Goal: Feedback & Contribution: Submit feedback/report problem

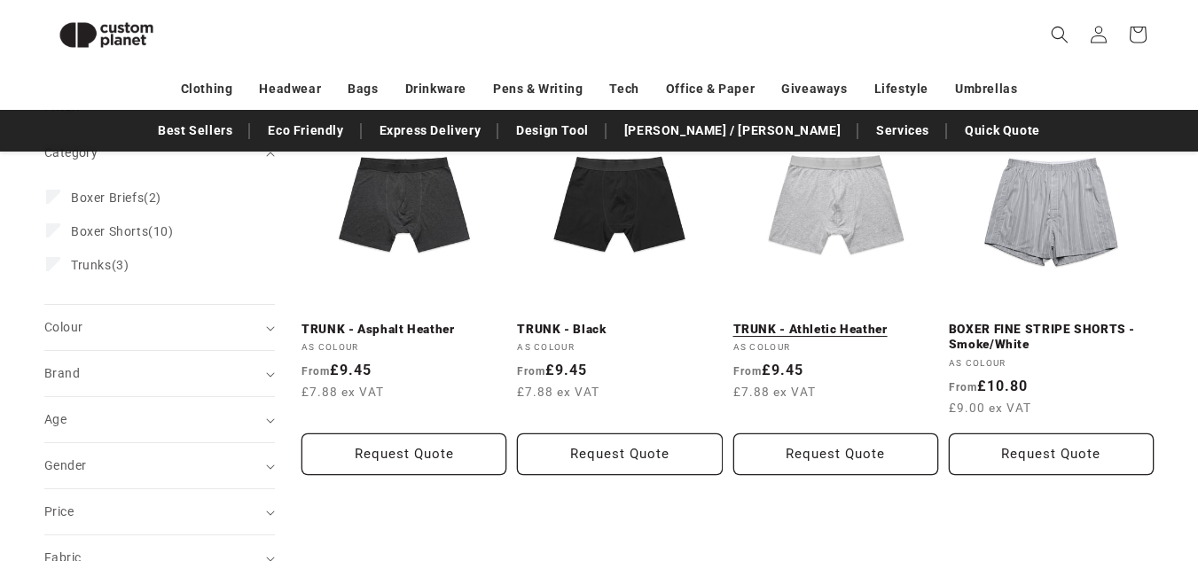
click at [836, 322] on link "TRUNK - Athletic Heather" at bounding box center [835, 330] width 205 height 16
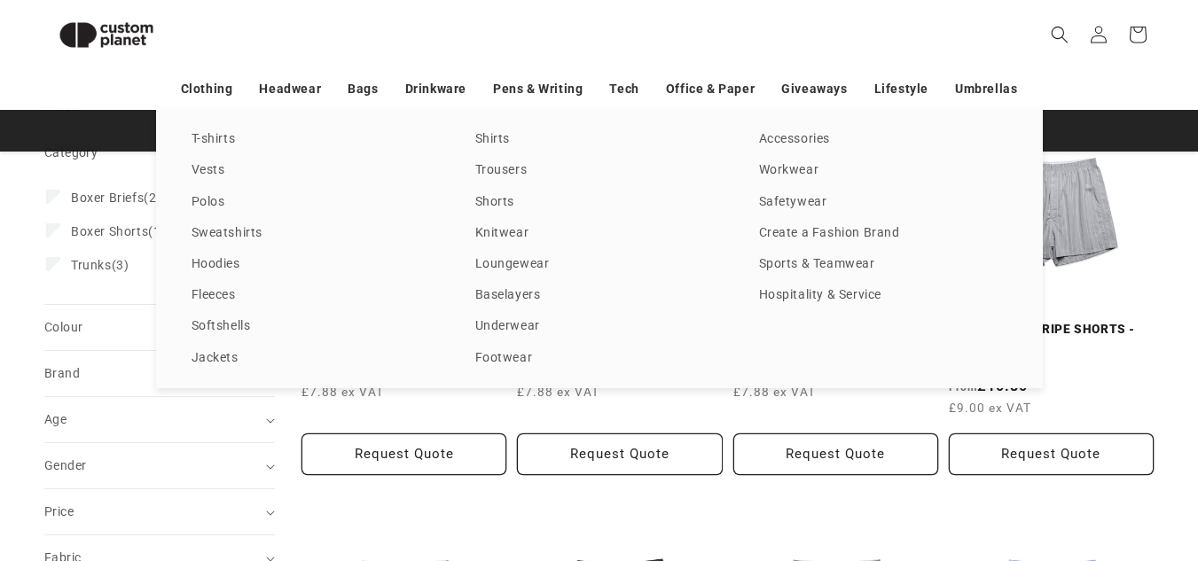
click at [80, 311] on div "T-shirts Vests Polos Sweatshirts Hoodies Fleeces Softshells Jackets Shirts Trou…" at bounding box center [599, 249] width 1198 height 278
click at [508, 322] on link "Underwear" at bounding box center [599, 327] width 248 height 24
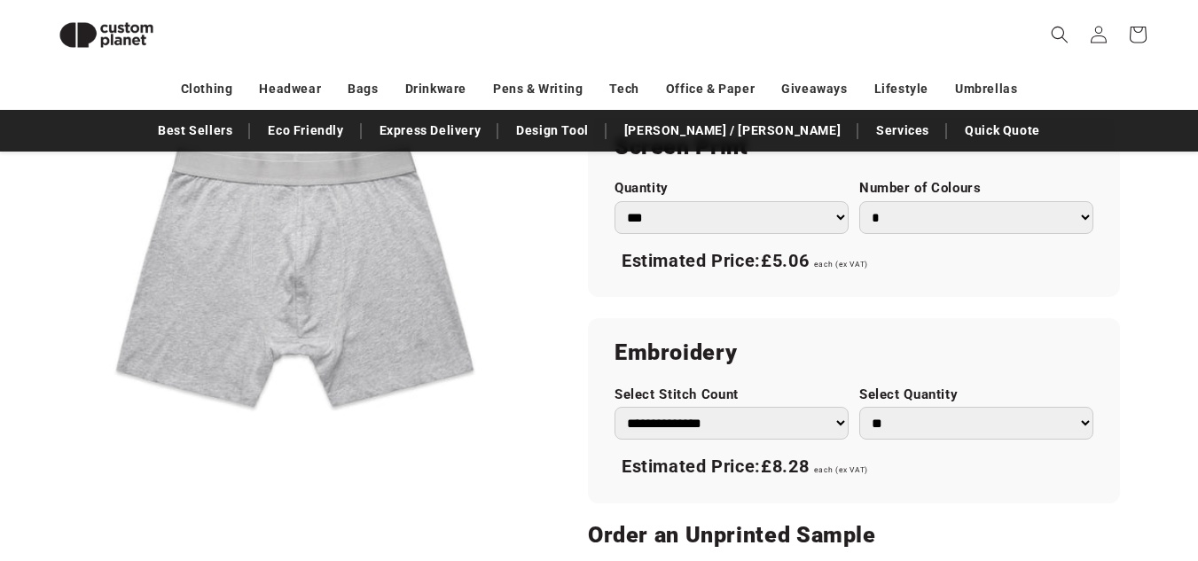
scroll to position [1012, 0]
click at [901, 217] on select "* * * * * * *" at bounding box center [976, 216] width 234 height 33
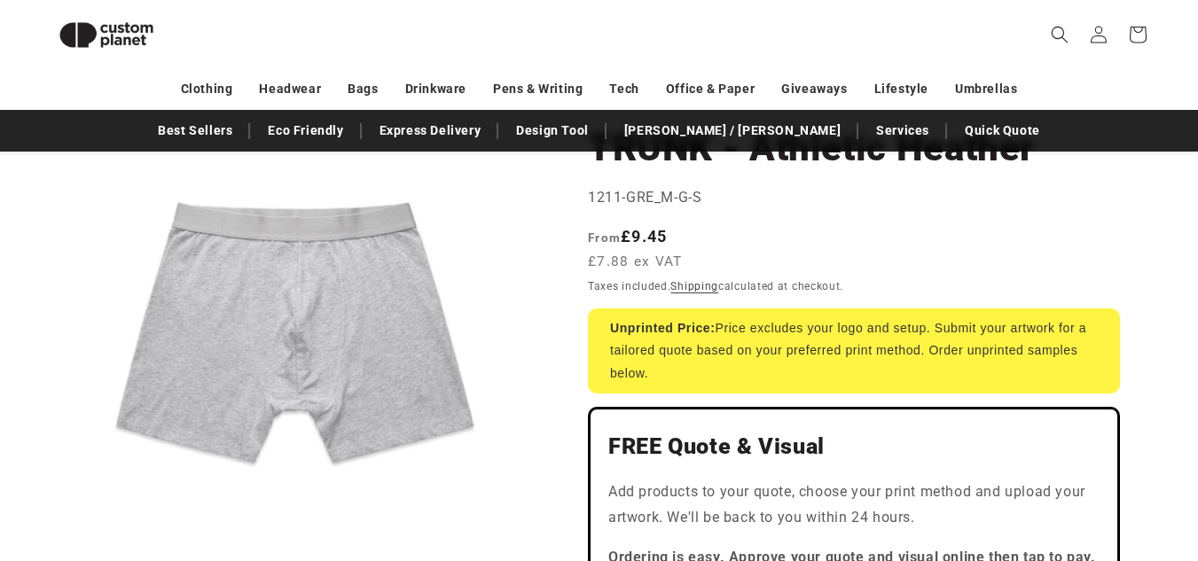
scroll to position [161, 0]
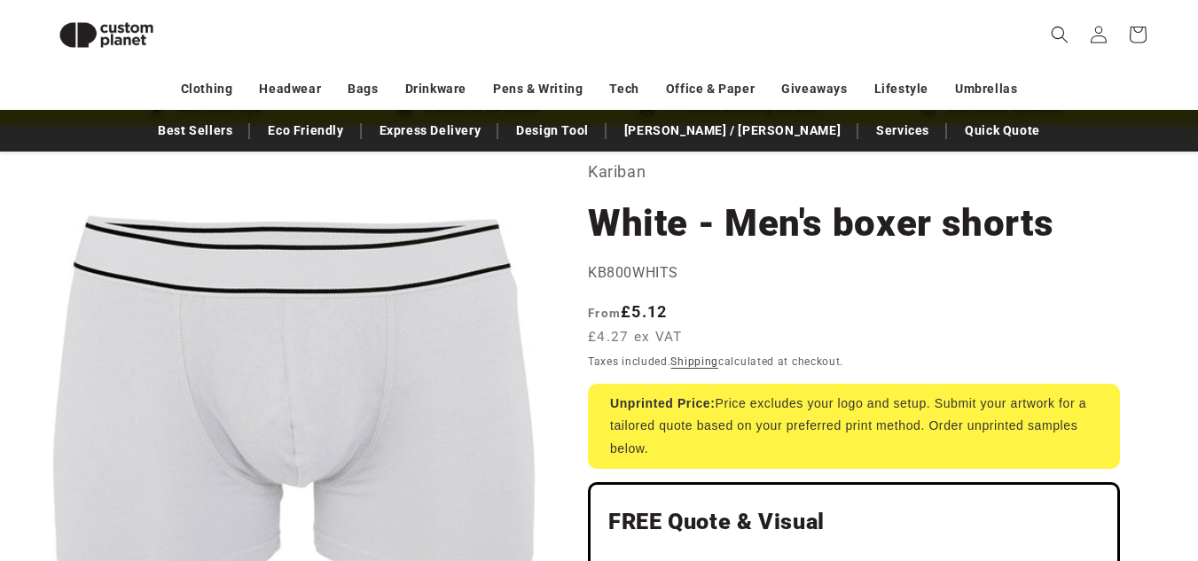
scroll to position [86, 0]
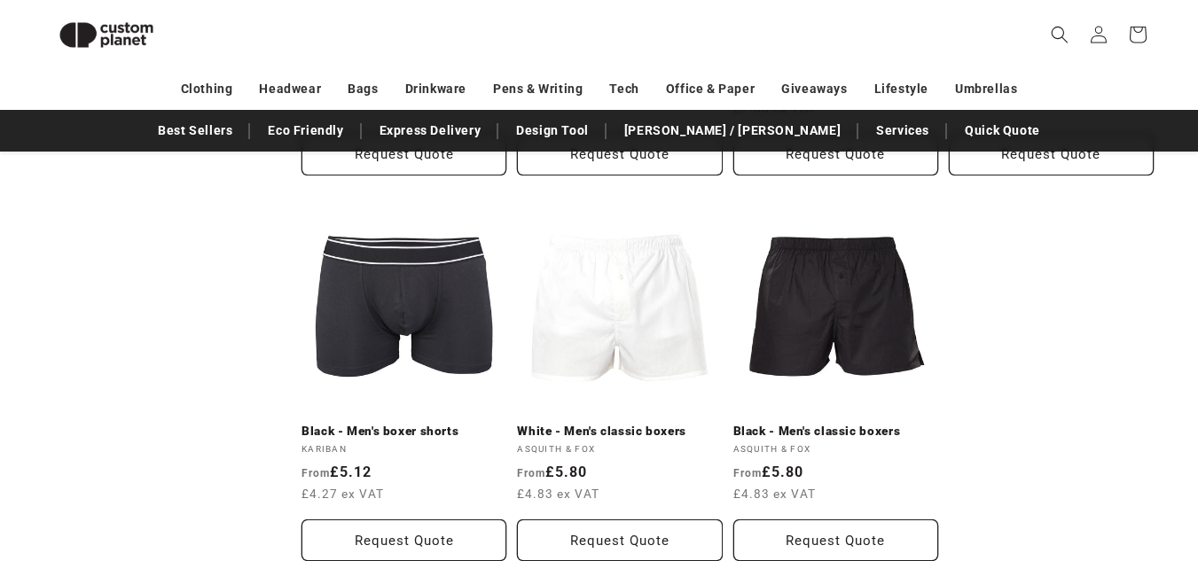
scroll to position [1366, 0]
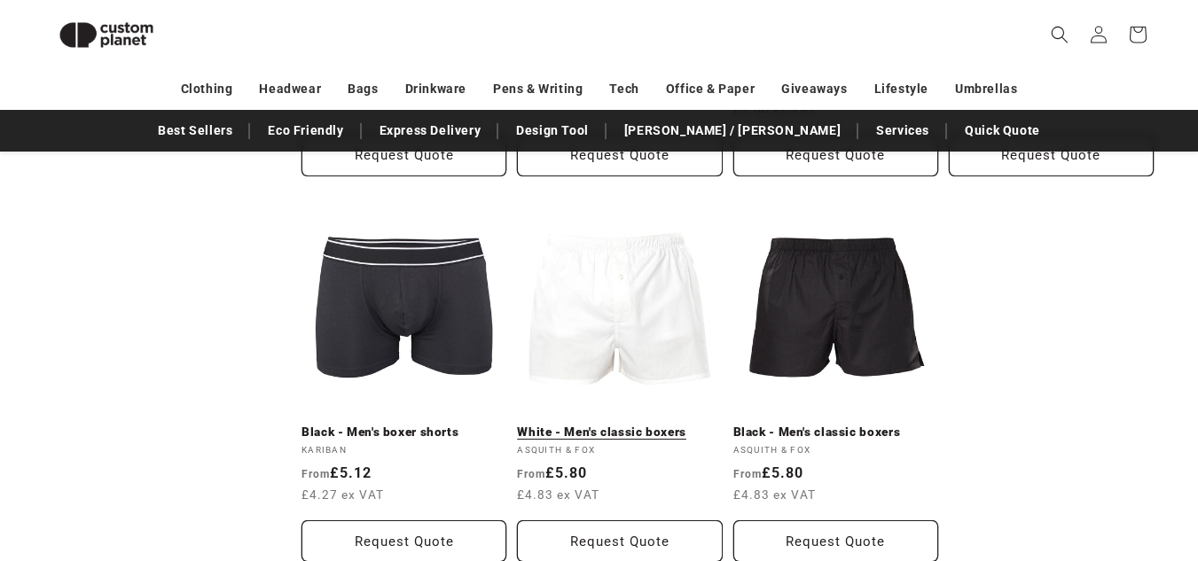
click at [621, 425] on link "White - Men's classic boxers" at bounding box center [619, 433] width 205 height 16
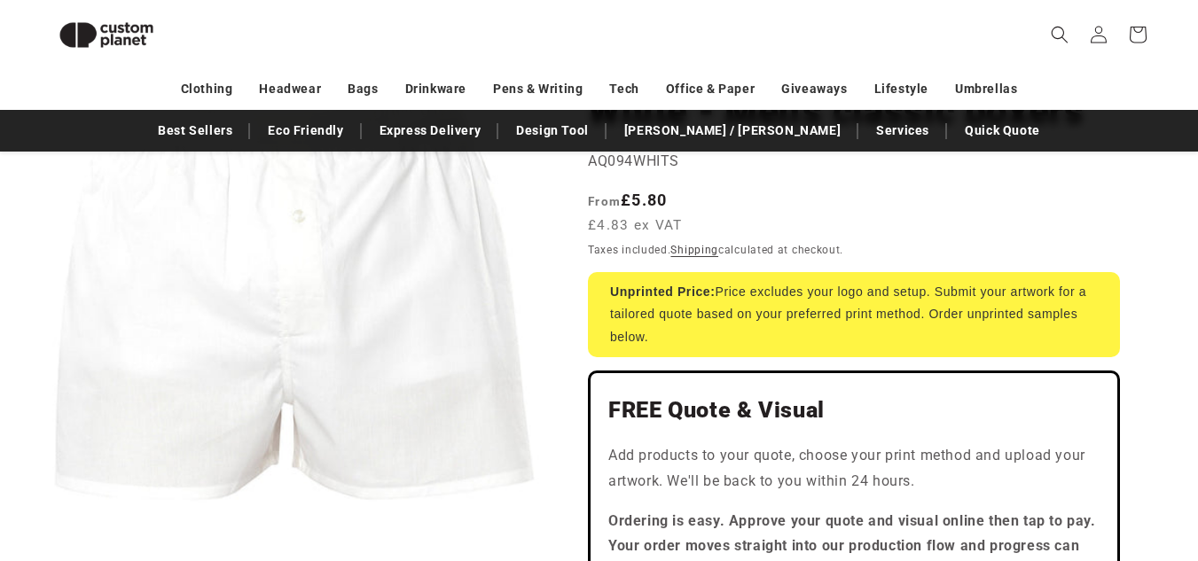
scroll to position [191, 0]
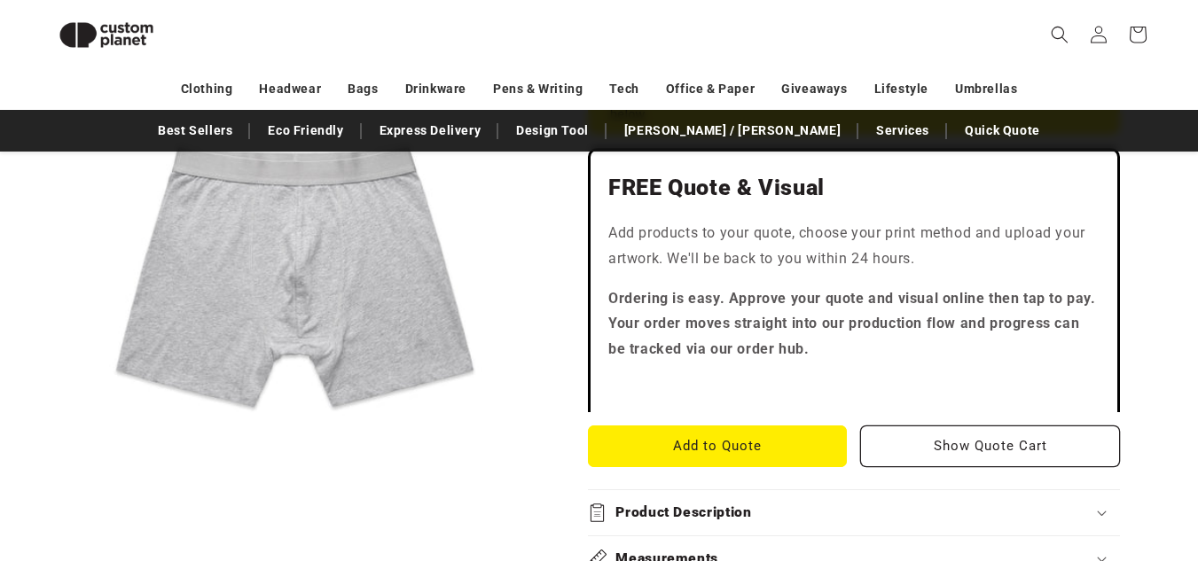
scroll to position [447, 0]
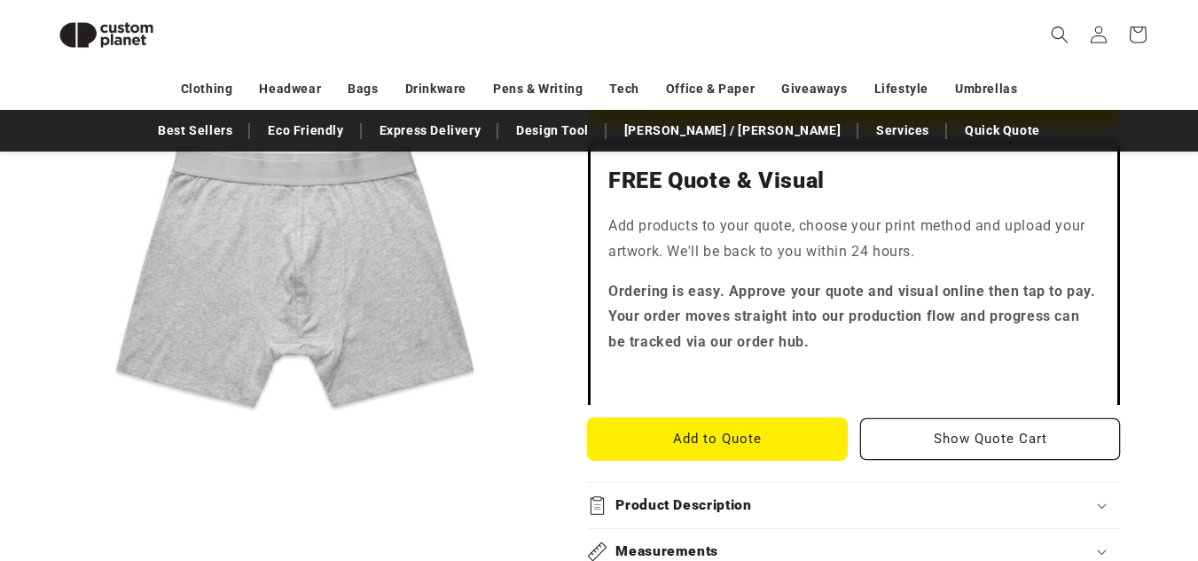
click at [758, 443] on button "Add to Quote" at bounding box center [718, 440] width 260 height 42
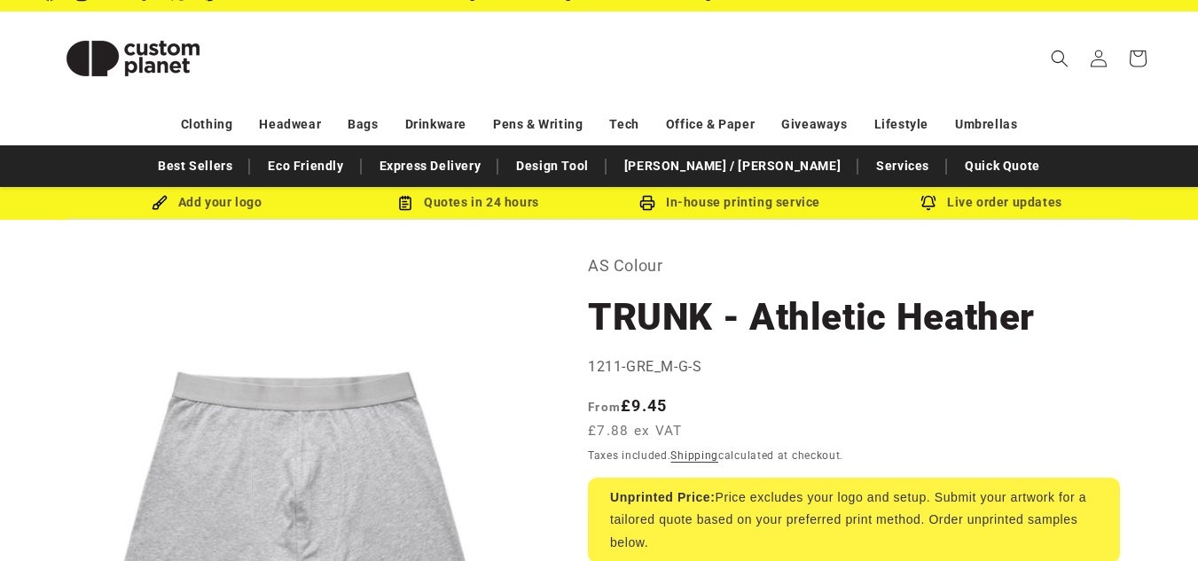
scroll to position [10, 0]
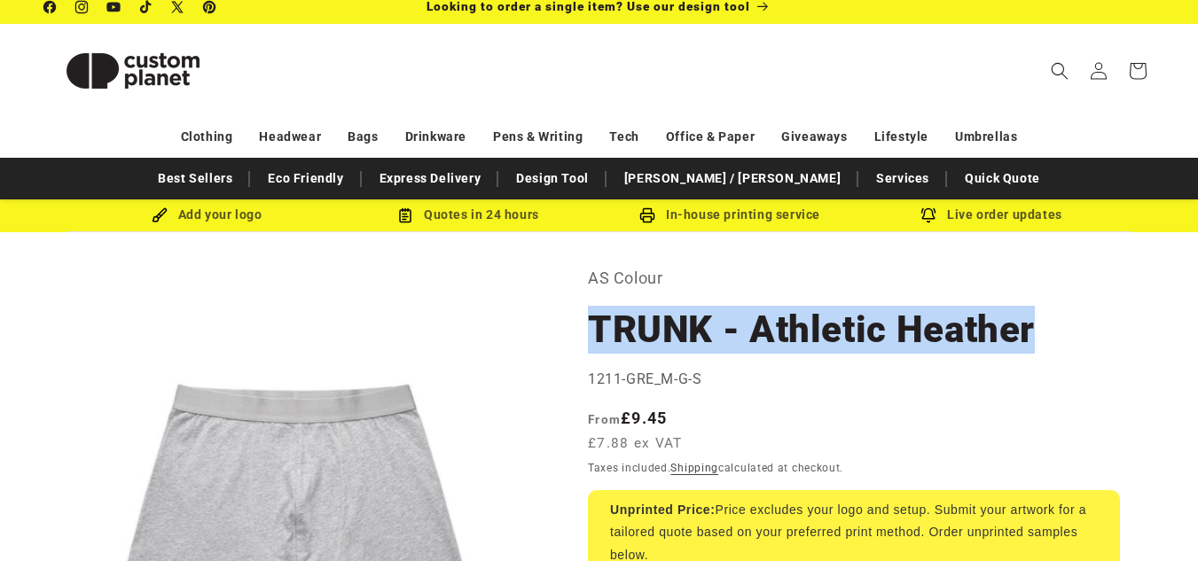
drag, startPoint x: 587, startPoint y: 320, endPoint x: 1046, endPoint y: 333, distance: 459.5
click at [1046, 333] on h1 "TRUNK - Athletic Heather" at bounding box center [854, 330] width 532 height 48
copy h1 "TRUNK - Athletic Heather"
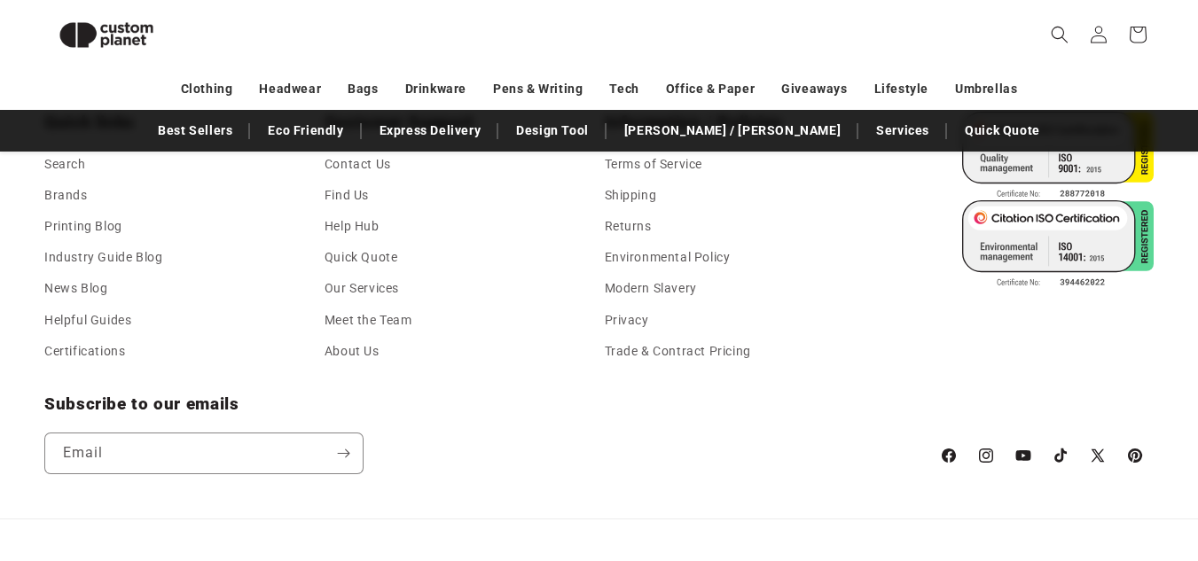
scroll to position [3215, 0]
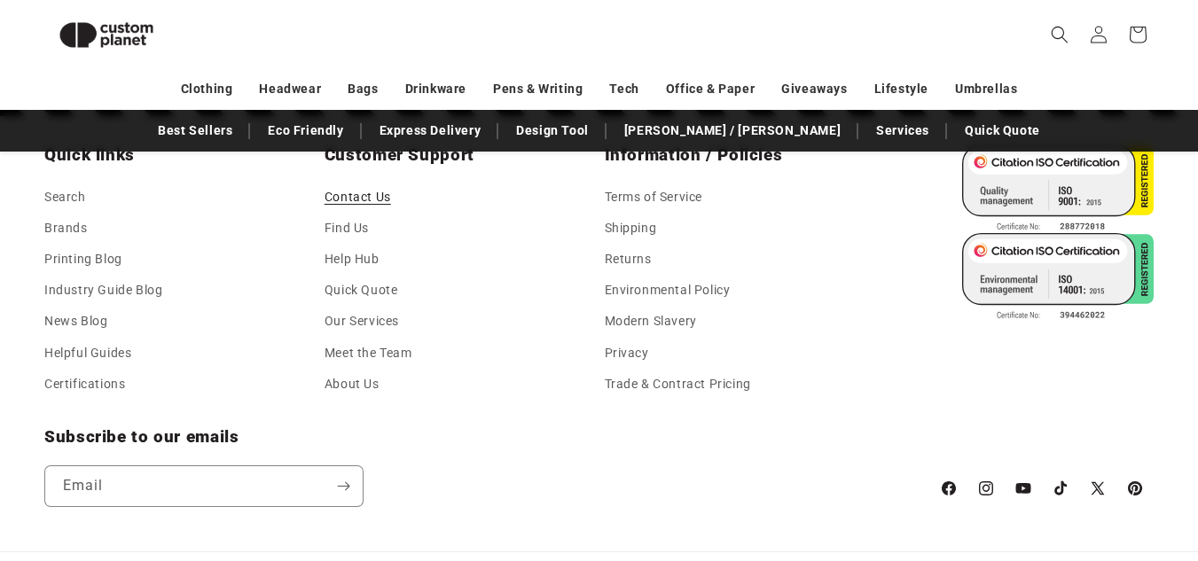
click at [347, 194] on link "Contact Us" at bounding box center [358, 199] width 67 height 27
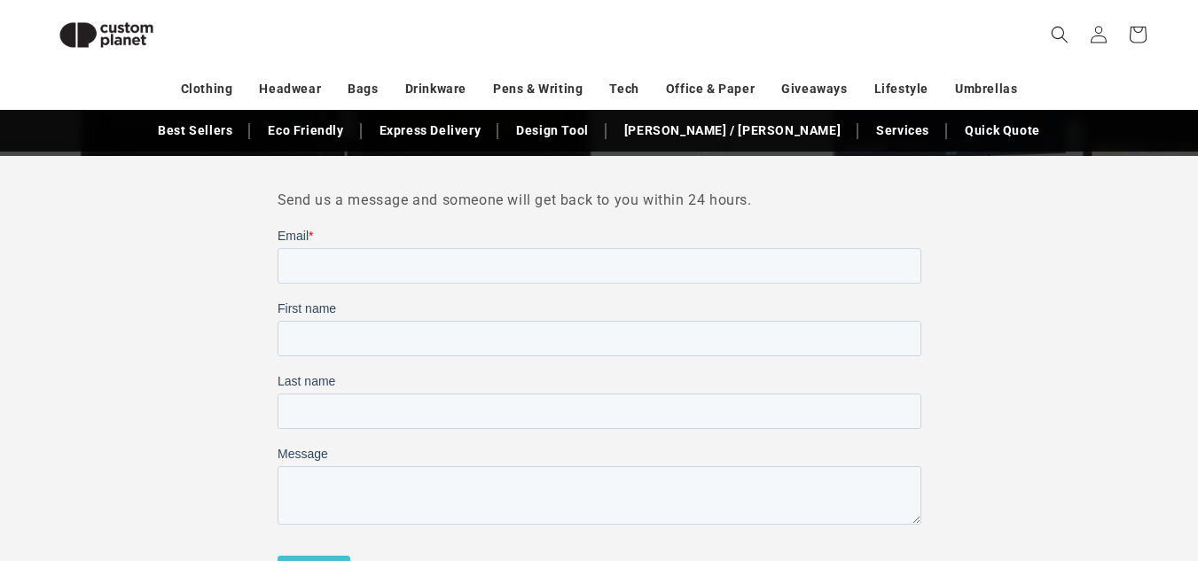
scroll to position [463, 0]
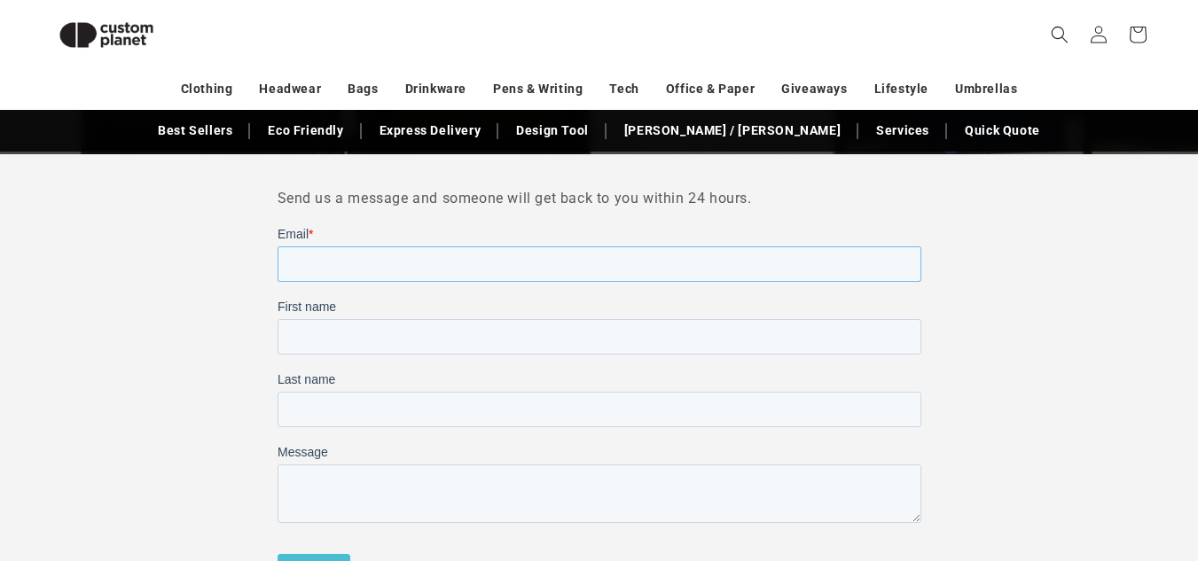
click at [584, 267] on input "Email *" at bounding box center [599, 264] width 644 height 35
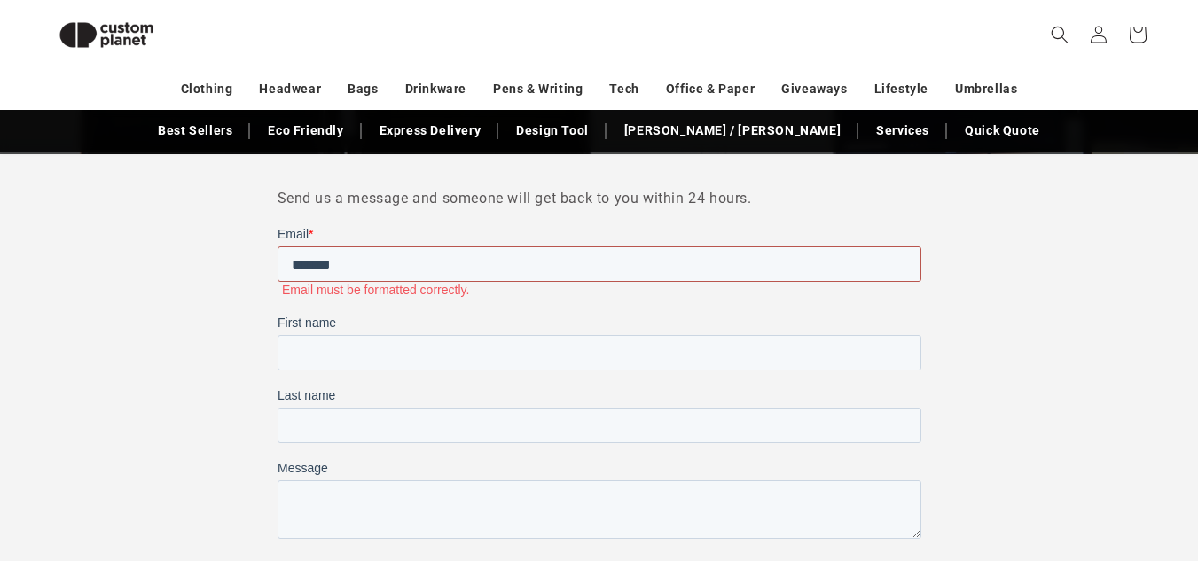
type input "**********"
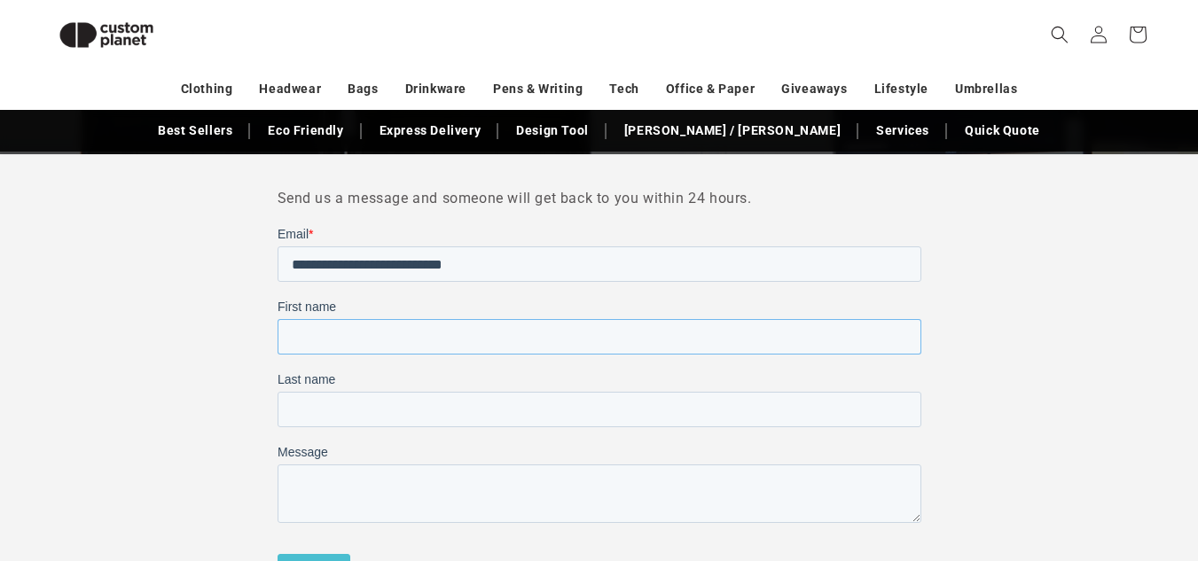
click at [490, 338] on input "First name" at bounding box center [599, 336] width 644 height 35
type input "******"
click at [445, 398] on input "Last name" at bounding box center [599, 409] width 644 height 35
type input "********"
click at [395, 479] on textarea "Message" at bounding box center [599, 494] width 644 height 59
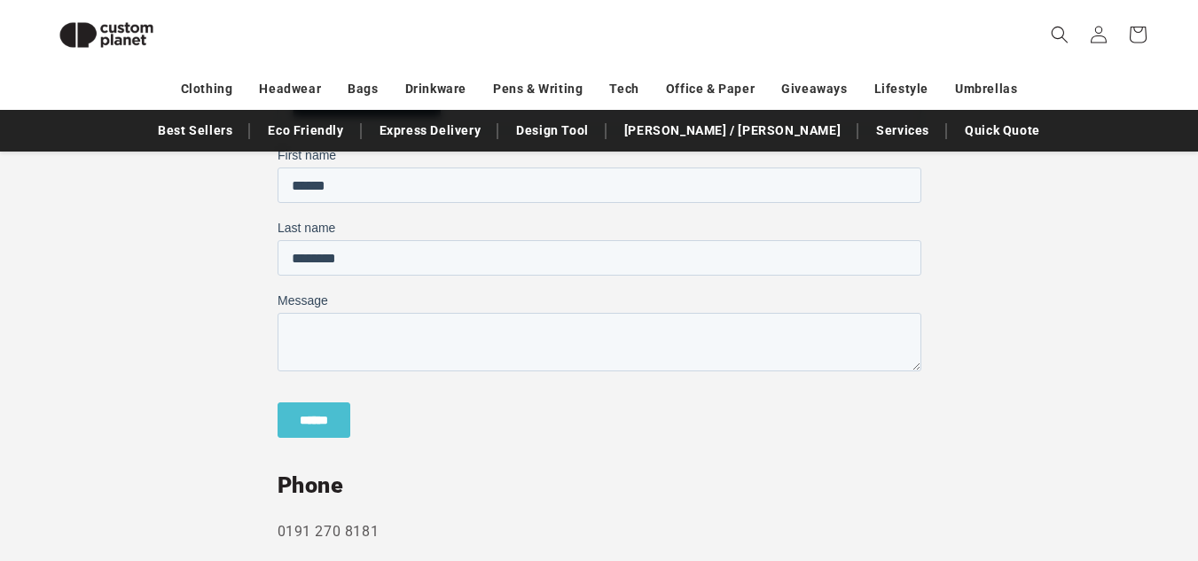
scroll to position [484, 0]
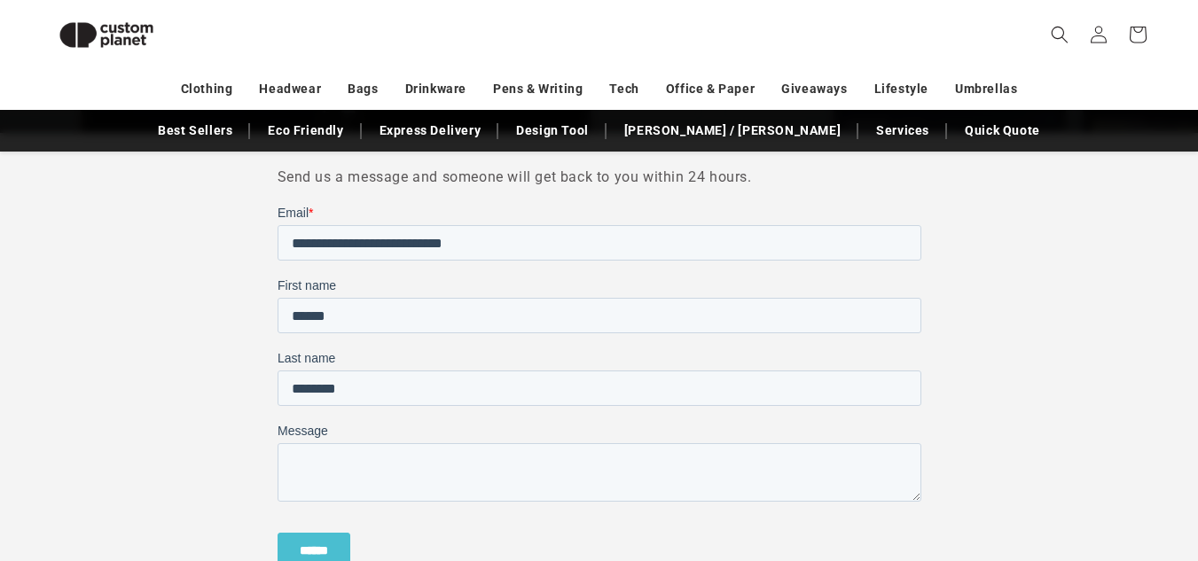
click at [359, 462] on textarea "Message" at bounding box center [599, 472] width 644 height 59
paste textarea "**********"
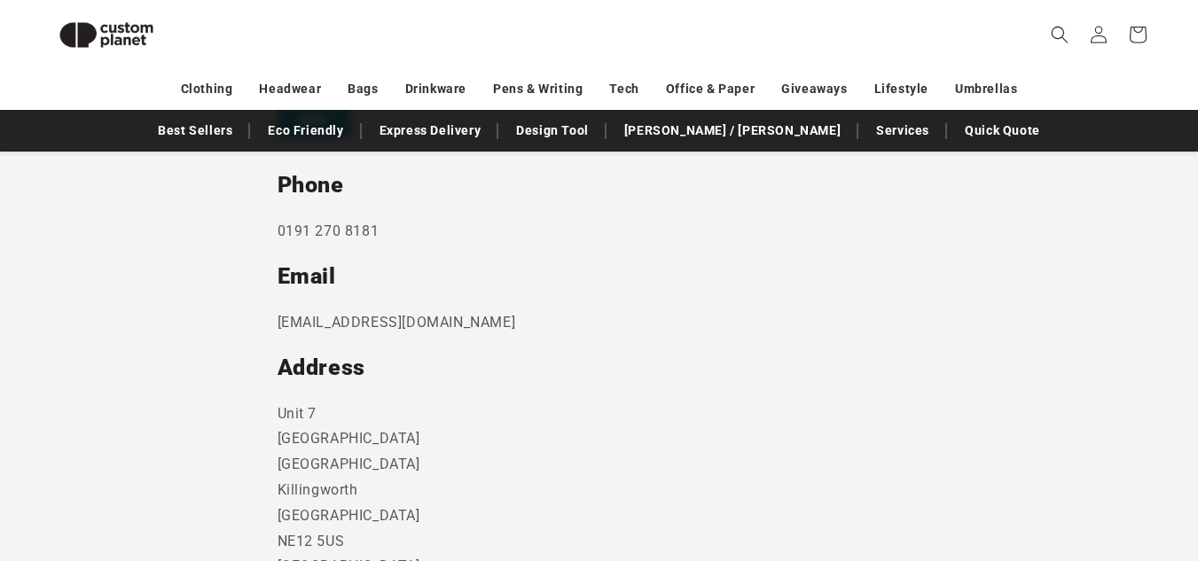
scroll to position [912, 0]
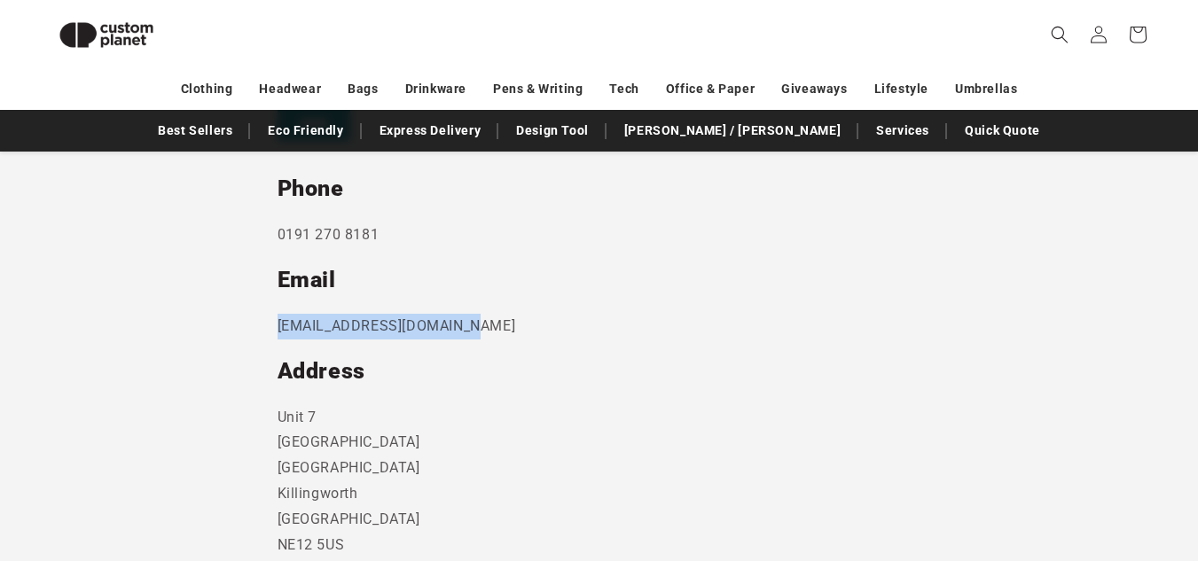
drag, startPoint x: 466, startPoint y: 328, endPoint x: 278, endPoint y: 319, distance: 188.2
click at [278, 319] on p "[EMAIL_ADDRESS][DOMAIN_NAME]" at bounding box center [600, 327] width 644 height 26
copy p "[EMAIL_ADDRESS][DOMAIN_NAME]"
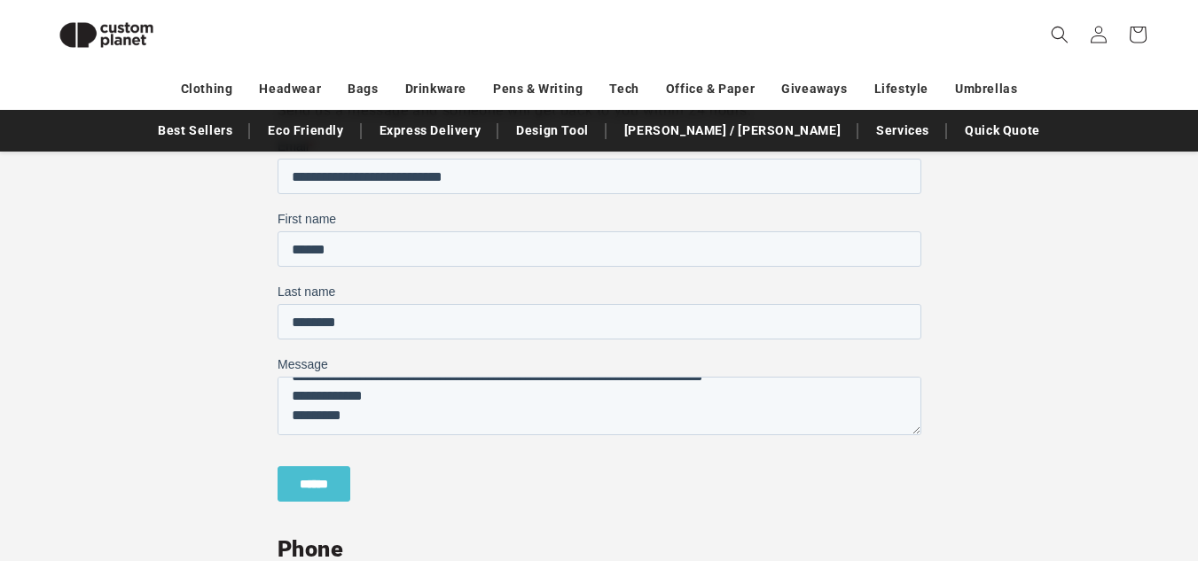
scroll to position [215, 0]
click at [441, 406] on textarea "**********" at bounding box center [599, 406] width 644 height 59
type textarea "**********"
click at [328, 490] on input "******" at bounding box center [313, 483] width 73 height 35
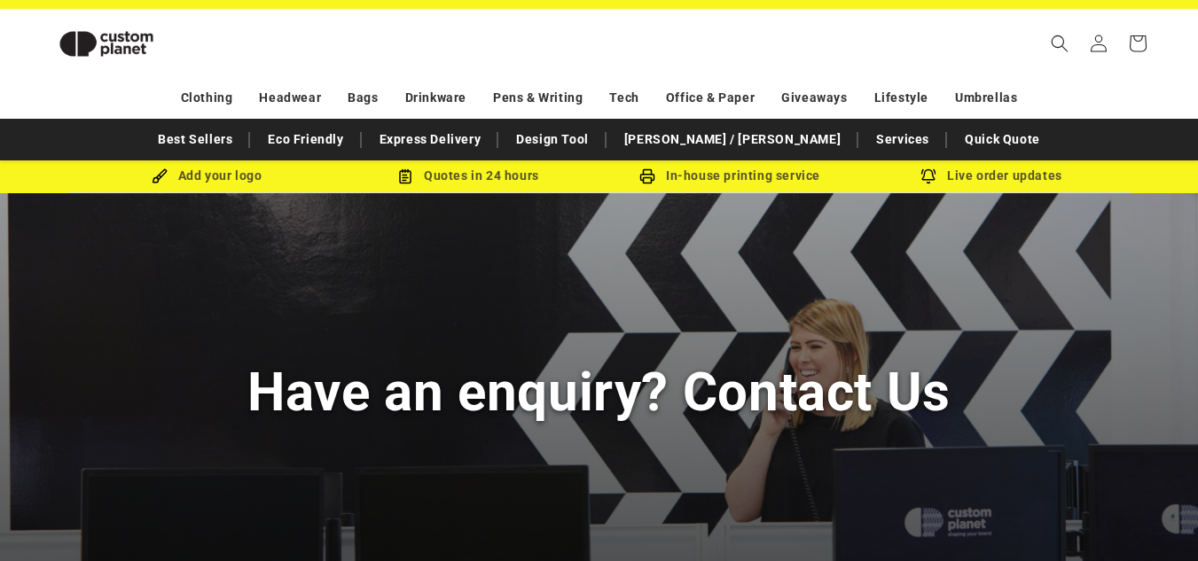
scroll to position [0, 0]
